Goal: Transaction & Acquisition: Subscribe to service/newsletter

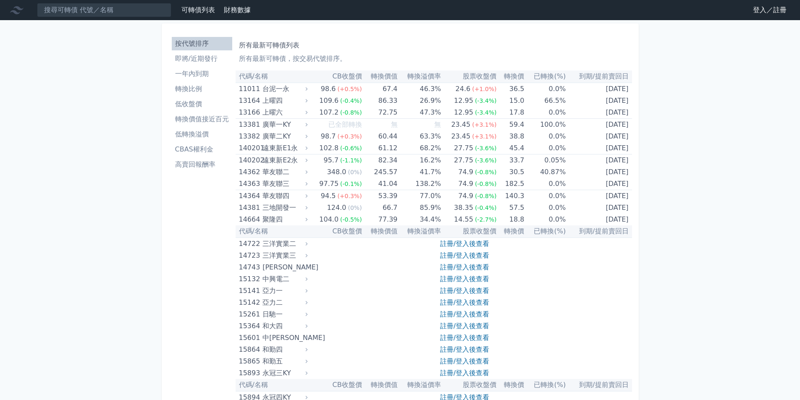
scroll to position [4803, 0]
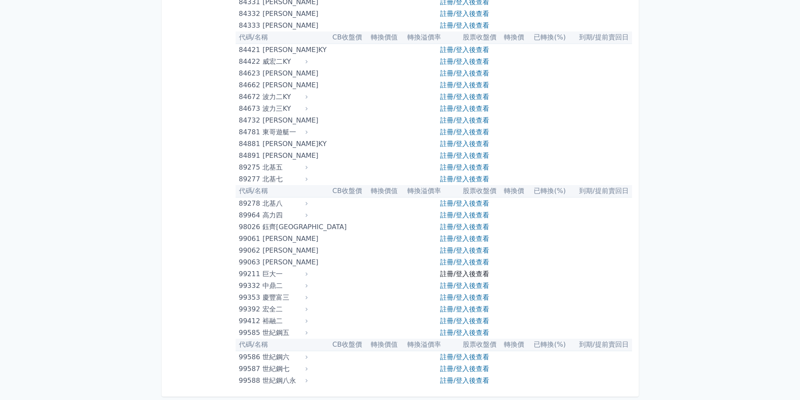
click at [464, 277] on link "註冊/登入後查看" at bounding box center [464, 274] width 49 height 8
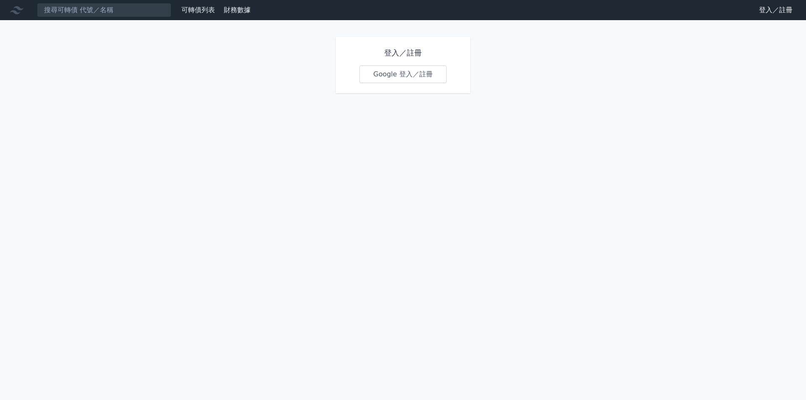
click at [420, 79] on link "Google 登入／註冊" at bounding box center [402, 74] width 87 height 18
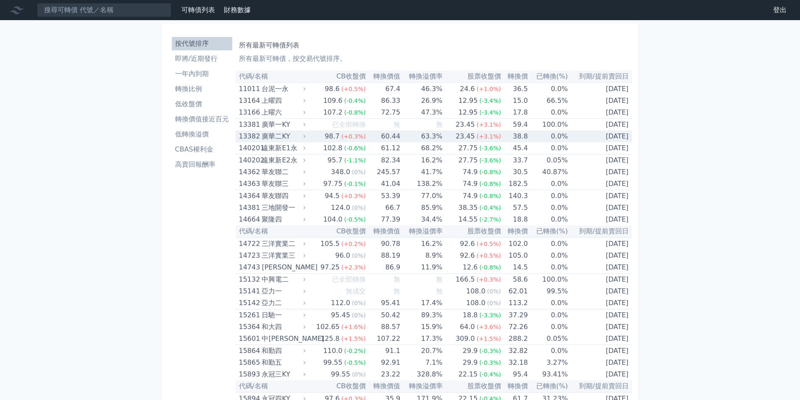
scroll to position [4843, 0]
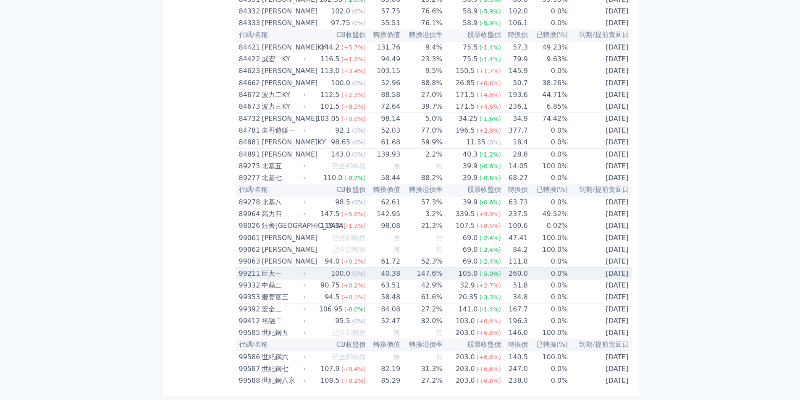
click at [250, 273] on div "99211" at bounding box center [249, 274] width 21 height 12
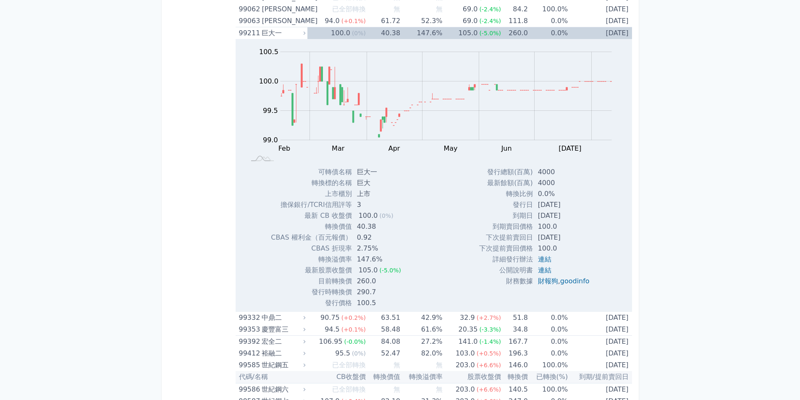
scroll to position [5116, 0]
